Goal: Task Accomplishment & Management: Manage account settings

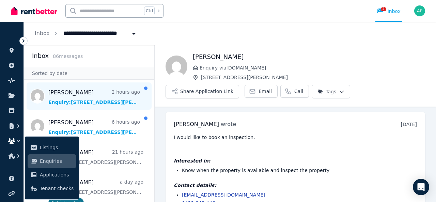
scroll to position [18, 0]
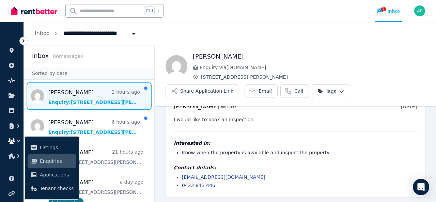
click at [90, 104] on span "Message list" at bounding box center [89, 95] width 131 height 27
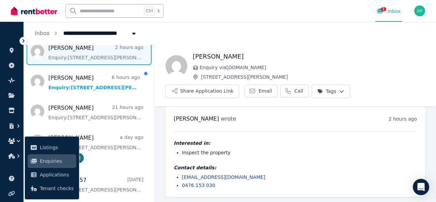
scroll to position [34, 0]
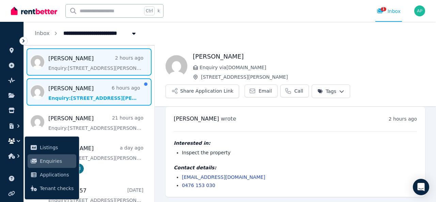
click at [90, 100] on span "Message list" at bounding box center [89, 91] width 131 height 27
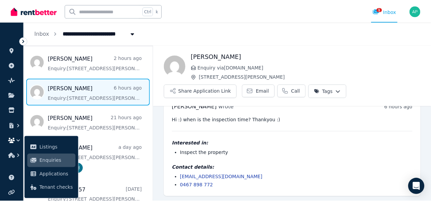
scroll to position [18, 0]
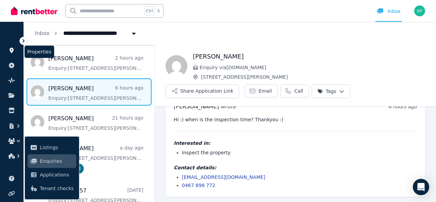
click at [12, 50] on icon at bounding box center [12, 50] width 4 height 5
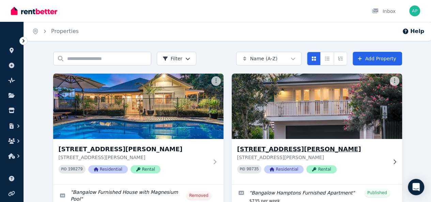
click at [227, 110] on img at bounding box center [316, 106] width 179 height 69
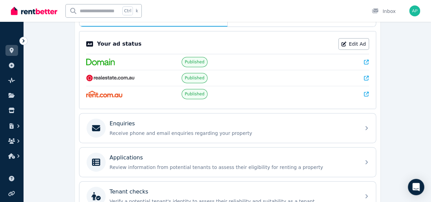
scroll to position [170, 0]
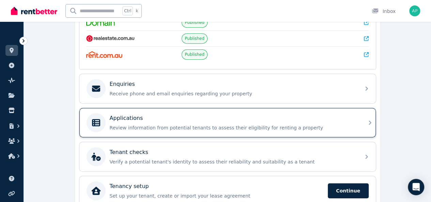
click at [179, 124] on p "Review information from potential tenants to assess their eligibility for renti…" at bounding box center [233, 127] width 247 height 7
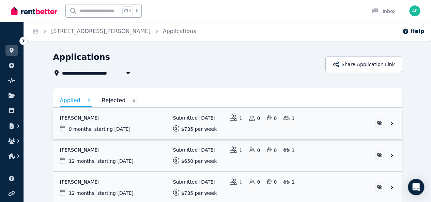
click at [94, 128] on link "View application: Alicia Mcmillan" at bounding box center [227, 124] width 349 height 32
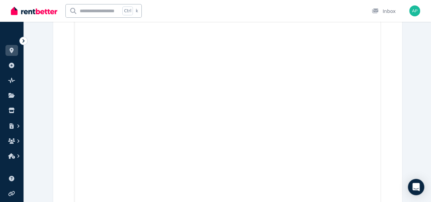
scroll to position [795, 0]
